Goal: Find specific page/section: Find specific page/section

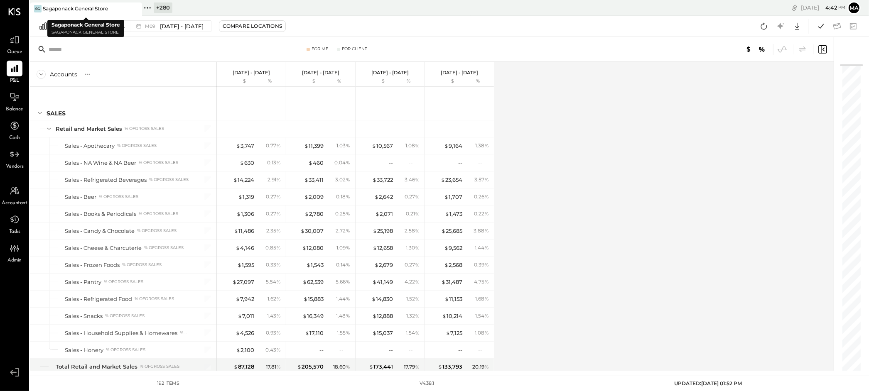
click at [135, 7] on icon at bounding box center [134, 9] width 4 height 4
click at [34, 7] on icon at bounding box center [34, 7] width 1 height 1
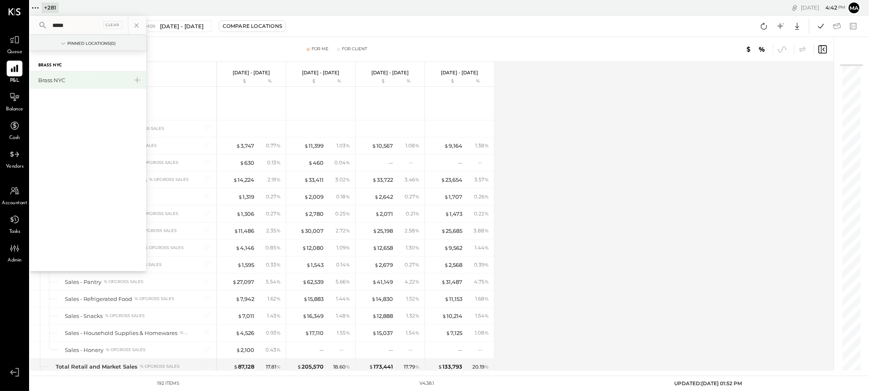
type input "*****"
click at [63, 78] on div "Brass NYC" at bounding box center [83, 80] width 90 height 8
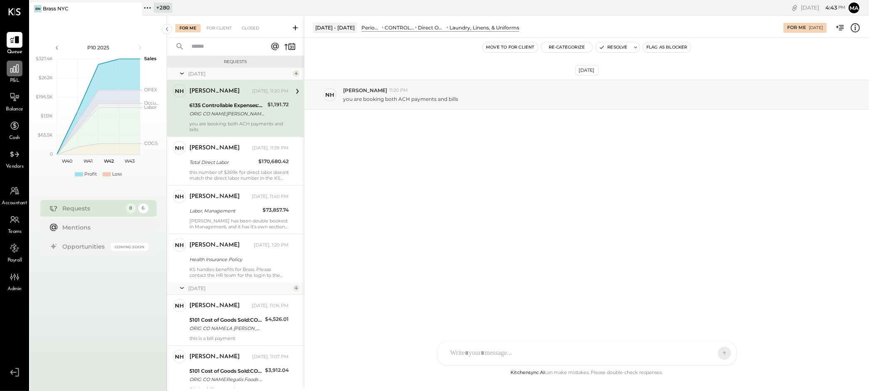
click at [14, 72] on icon at bounding box center [14, 68] width 8 height 8
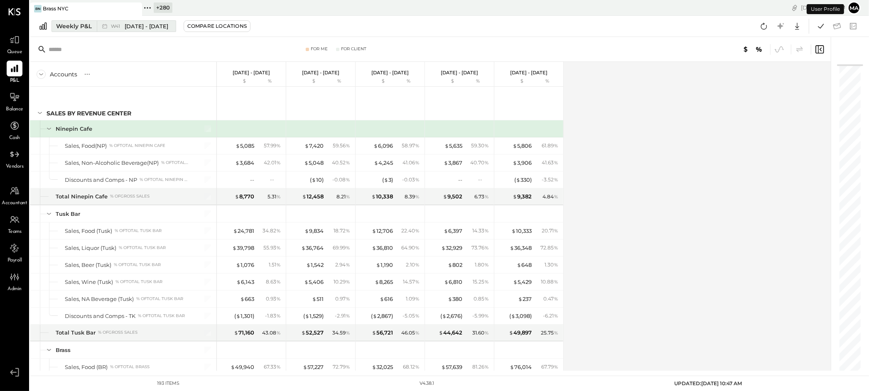
click at [105, 27] on icon at bounding box center [104, 26] width 8 height 8
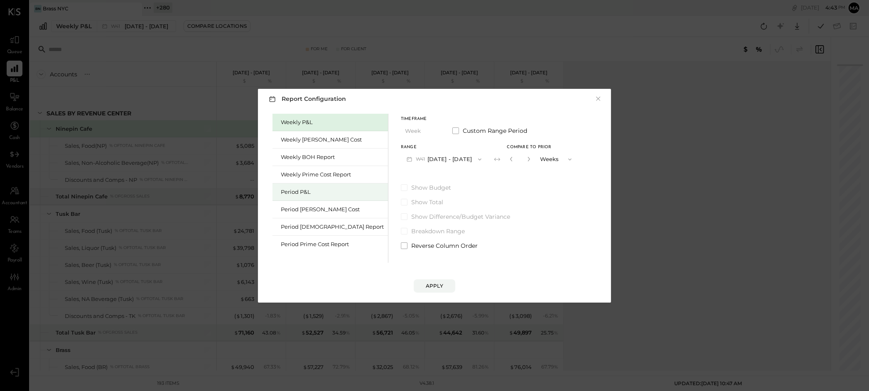
click at [307, 191] on div "Period P&L" at bounding box center [332, 192] width 103 height 8
